Goal: Information Seeking & Learning: Learn about a topic

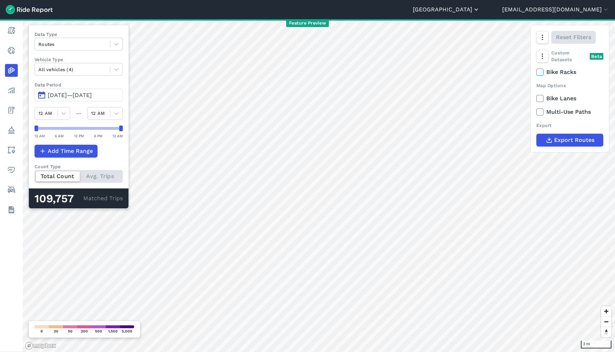
drag, startPoint x: 487, startPoint y: 8, endPoint x: 496, endPoint y: 10, distance: 9.1
click at [487, 8] on header "Seattle Abilene Abu Dhabi Adelaide Adelaide - DEV Adelaide Region Alameda Alban…" at bounding box center [307, 9] width 615 height 19
click at [480, 10] on button "[GEOGRAPHIC_DATA]" at bounding box center [446, 9] width 67 height 9
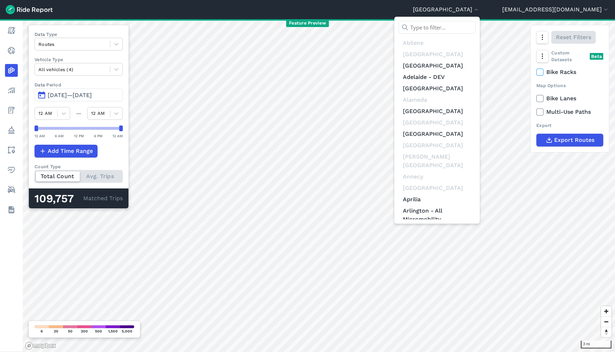
click at [466, 27] on input "text" at bounding box center [436, 27] width 77 height 13
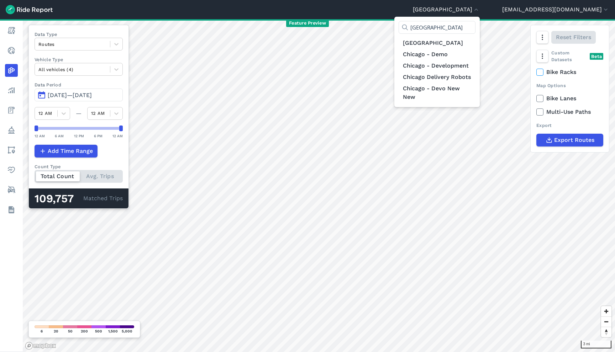
type input "[GEOGRAPHIC_DATA]"
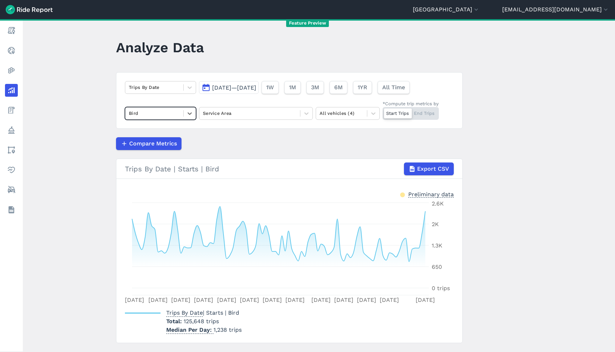
scroll to position [17, 0]
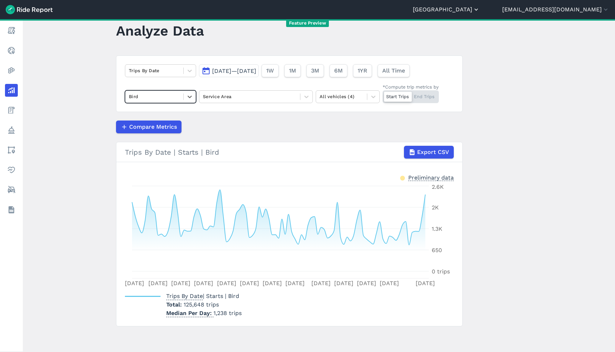
click at [480, 9] on button "[GEOGRAPHIC_DATA]" at bounding box center [446, 9] width 67 height 9
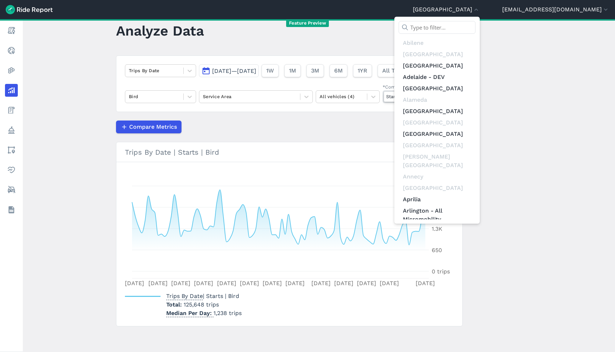
click at [468, 32] on input "text" at bounding box center [436, 27] width 77 height 13
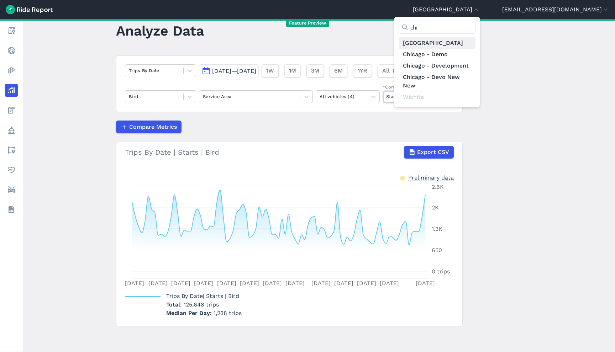
type input "chi"
click at [470, 44] on link "[GEOGRAPHIC_DATA]" at bounding box center [436, 42] width 77 height 11
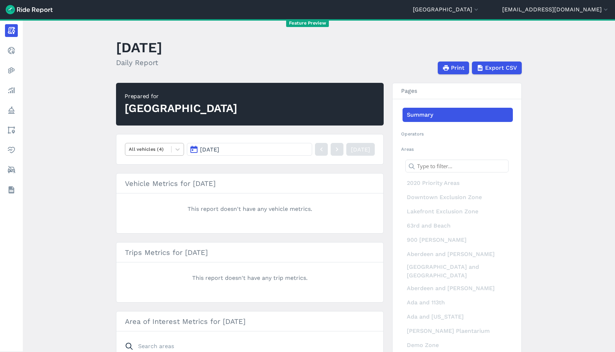
click at [141, 153] on div at bounding box center [148, 149] width 39 height 8
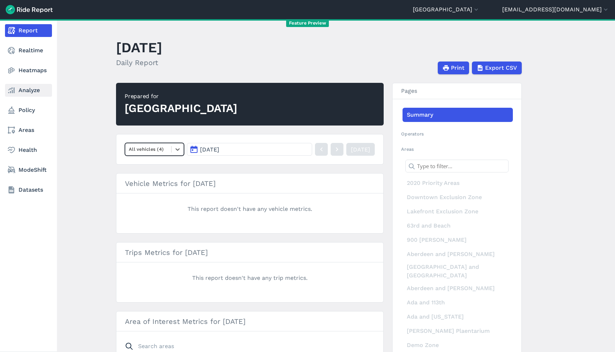
click at [10, 88] on icon at bounding box center [11, 90] width 9 height 9
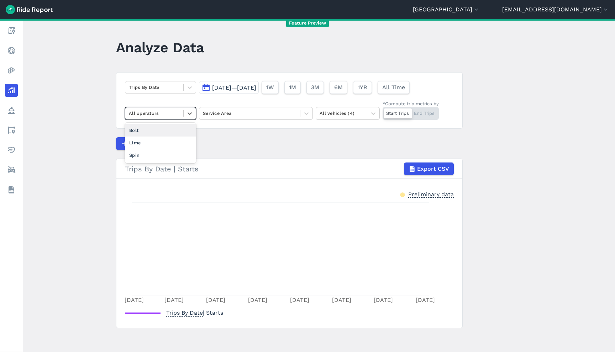
click at [168, 114] on div at bounding box center [154, 113] width 51 height 8
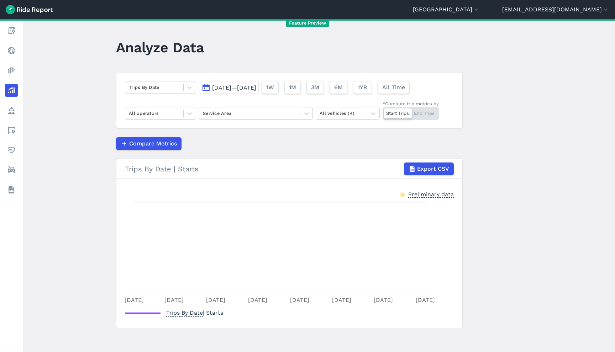
click at [502, 0] on header "[GEOGRAPHIC_DATA] [GEOGRAPHIC_DATA] [GEOGRAPHIC_DATA] [GEOGRAPHIC_DATA] [GEOGRA…" at bounding box center [307, 9] width 615 height 19
click at [480, 10] on button "[GEOGRAPHIC_DATA]" at bounding box center [446, 9] width 67 height 9
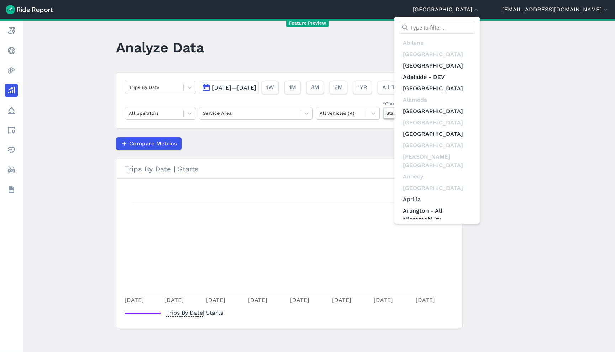
click at [470, 28] on input "text" at bounding box center [436, 27] width 77 height 13
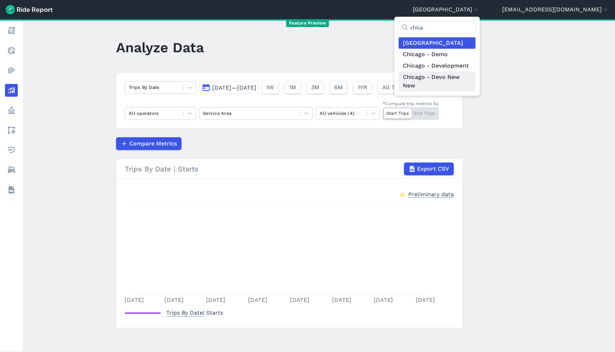
type input "chica"
click at [475, 76] on link "Chicago - Devo New New" at bounding box center [436, 82] width 77 height 20
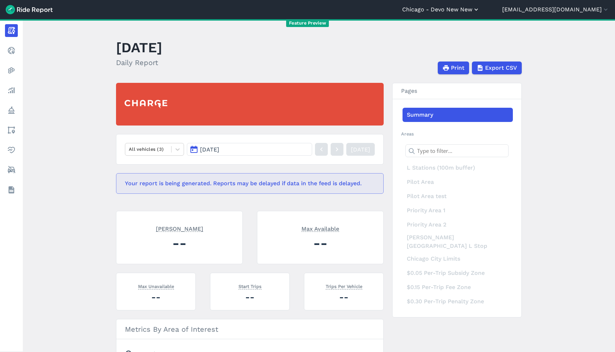
click at [470, 11] on button "Chicago - Devo New New" at bounding box center [441, 9] width 78 height 9
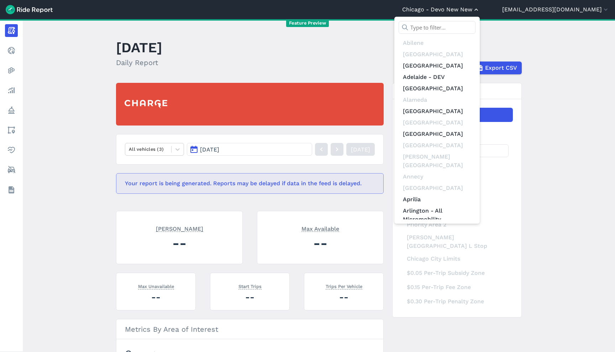
click at [470, 11] on div at bounding box center [307, 176] width 615 height 352
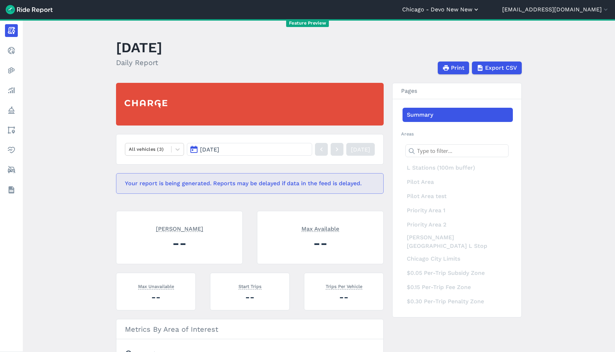
click at [470, 11] on button "Chicago - Devo New New" at bounding box center [441, 9] width 78 height 9
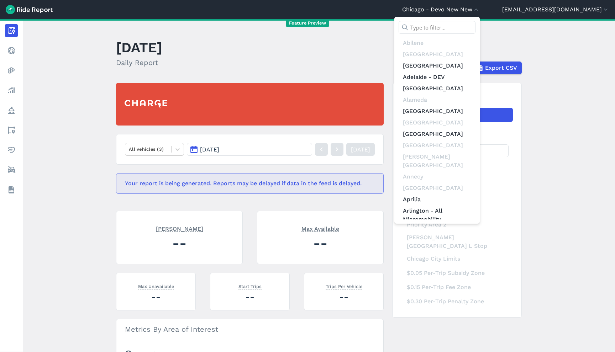
click at [461, 31] on input "text" at bounding box center [436, 27] width 77 height 13
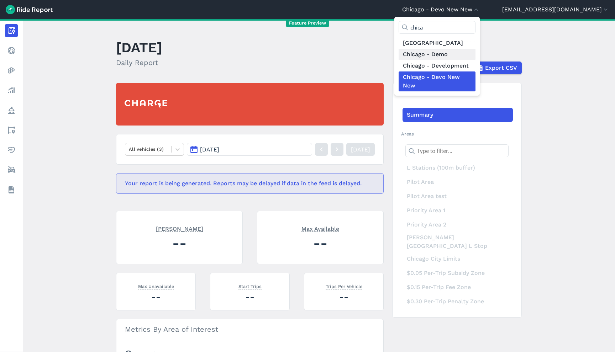
type input "chica"
click at [472, 51] on link "Chicago - Demo" at bounding box center [436, 54] width 77 height 11
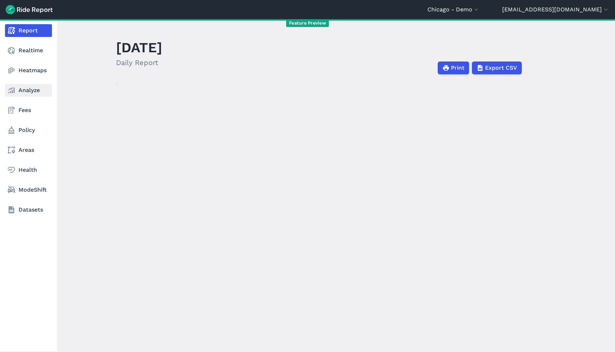
click at [37, 95] on link "Analyze" at bounding box center [28, 90] width 47 height 13
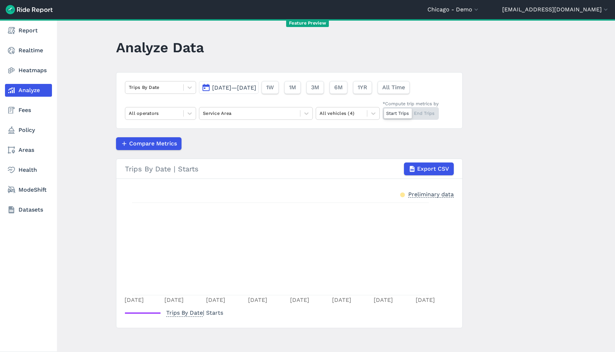
click at [175, 117] on div at bounding box center [154, 113] width 51 height 8
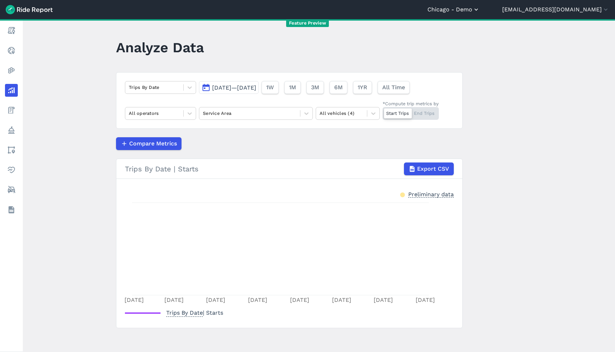
click at [480, 11] on button "Chicago - Demo" at bounding box center [453, 9] width 52 height 9
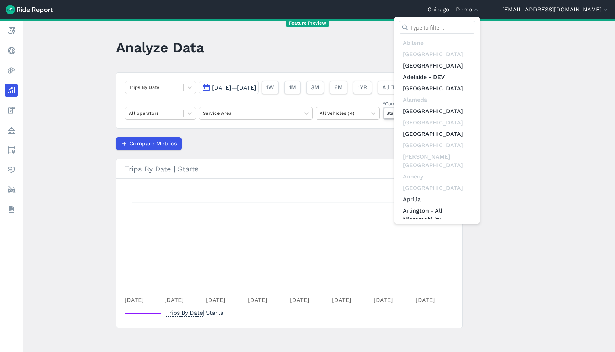
click at [480, 21] on div "[GEOGRAPHIC_DATA] [GEOGRAPHIC_DATA] [GEOGRAPHIC_DATA] [GEOGRAPHIC_DATA] - [GEOG…" at bounding box center [436, 120] width 85 height 207
click at [475, 25] on input "text" at bounding box center [436, 27] width 77 height 13
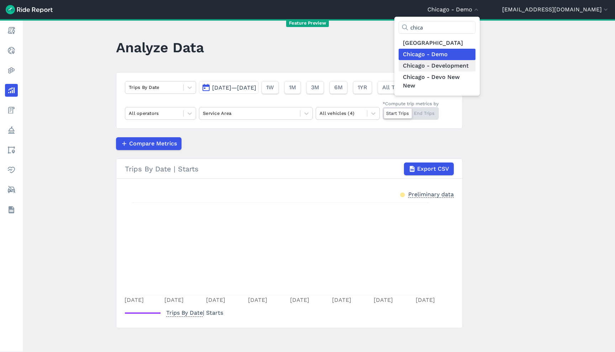
type input "chica"
click at [475, 69] on link "Chicago - Development" at bounding box center [436, 65] width 77 height 11
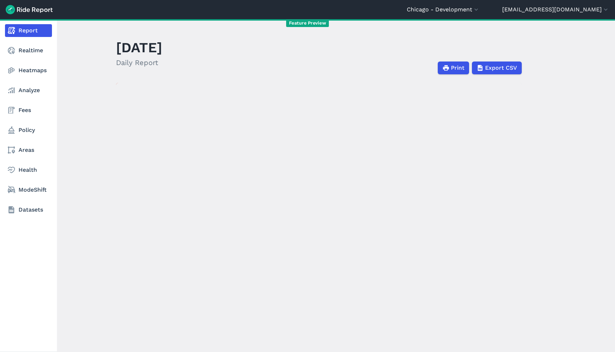
click at [28, 98] on nav "Report Realtime Heatmaps Analyze Fees Policy Areas Health ModeShift Datasets" at bounding box center [28, 120] width 57 height 202
click at [28, 95] on link "Analyze" at bounding box center [28, 90] width 47 height 13
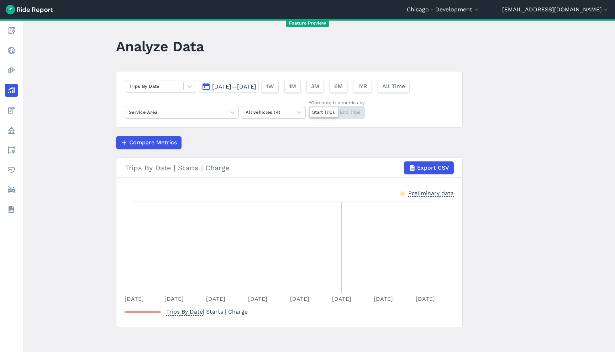
scroll to position [2, 0]
click at [183, 108] on div at bounding box center [176, 111] width 94 height 8
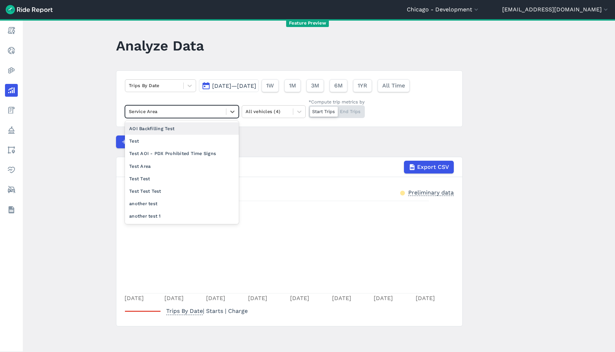
drag, startPoint x: 183, startPoint y: 108, endPoint x: 238, endPoint y: 86, distance: 59.7
click at [183, 108] on div at bounding box center [176, 111] width 94 height 8
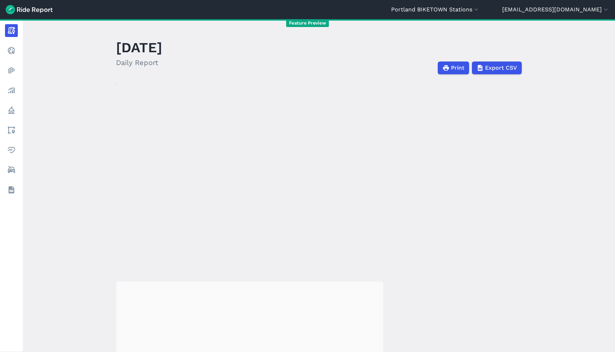
click at [449, 15] on header "Portland BIKETOWN Stations Abilene Abu Dhabi Adelaide Adelaide - DEV Adelaide R…" at bounding box center [307, 9] width 615 height 19
click at [453, 9] on button "Portland BIKETOWN Stations" at bounding box center [435, 9] width 89 height 9
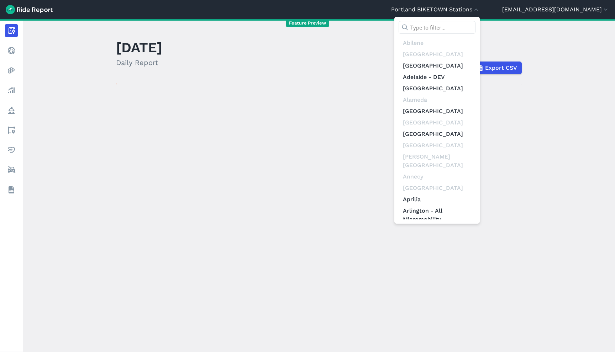
click at [449, 28] on input "text" at bounding box center [436, 27] width 77 height 13
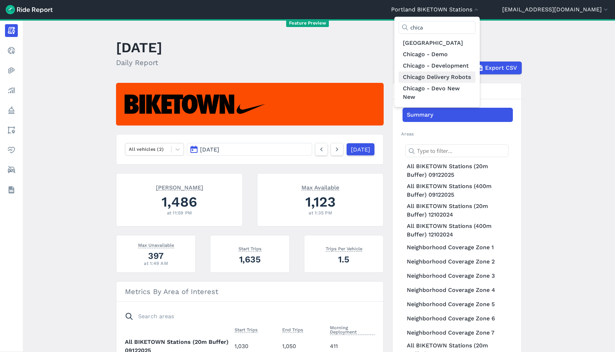
type input "chica"
click at [469, 79] on link "Chicago Delivery Robots" at bounding box center [436, 77] width 77 height 11
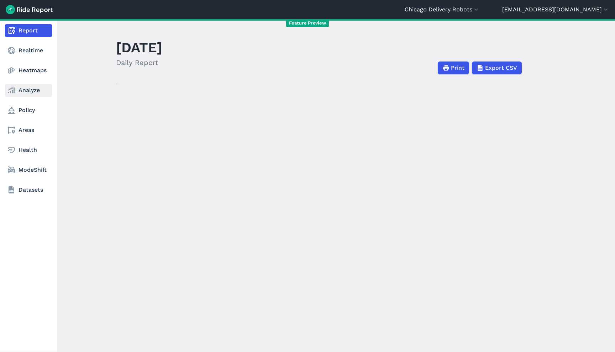
click at [36, 90] on link "Analyze" at bounding box center [28, 90] width 47 height 13
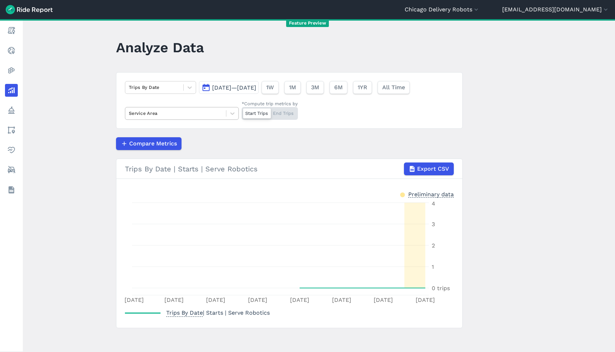
click at [194, 115] on div at bounding box center [176, 113] width 94 height 8
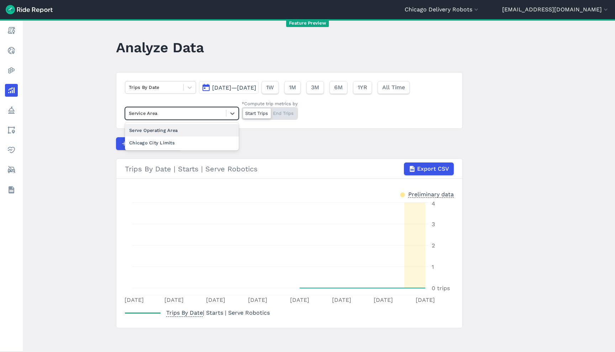
click at [199, 128] on div "Serve Operating Area" at bounding box center [182, 130] width 114 height 12
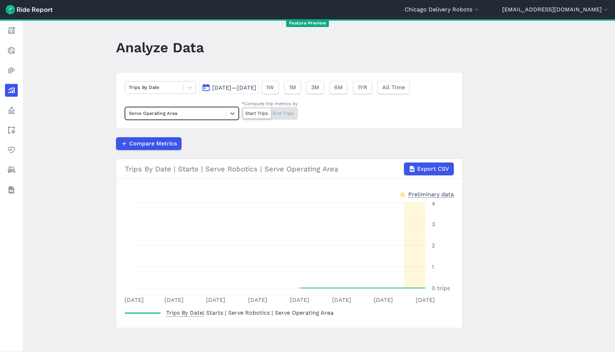
drag, startPoint x: 198, startPoint y: 113, endPoint x: 199, endPoint y: 122, distance: 8.9
click at [198, 113] on div at bounding box center [176, 113] width 94 height 8
click at [200, 142] on div "Chicago City Limits" at bounding box center [182, 143] width 114 height 12
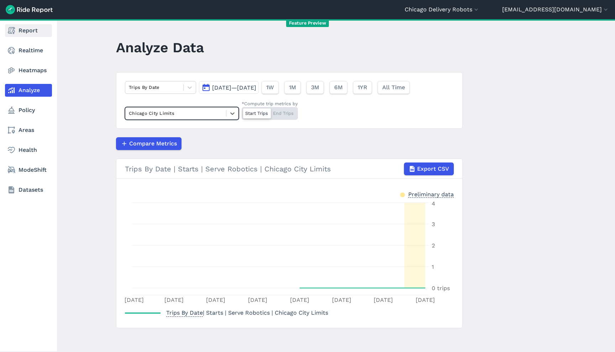
click at [44, 29] on link "Report" at bounding box center [28, 30] width 47 height 13
